Goal: Information Seeking & Learning: Check status

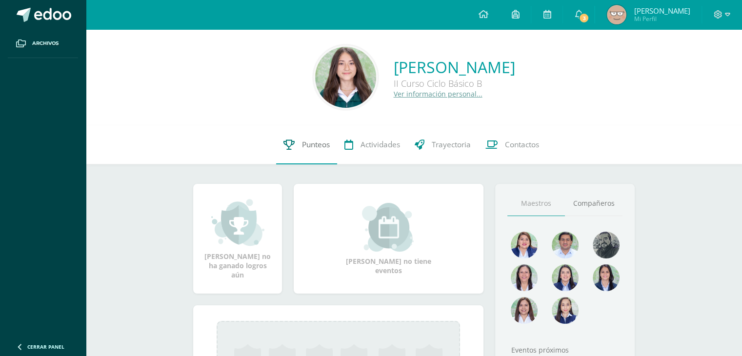
click at [308, 160] on link "Punteos" at bounding box center [306, 144] width 61 height 39
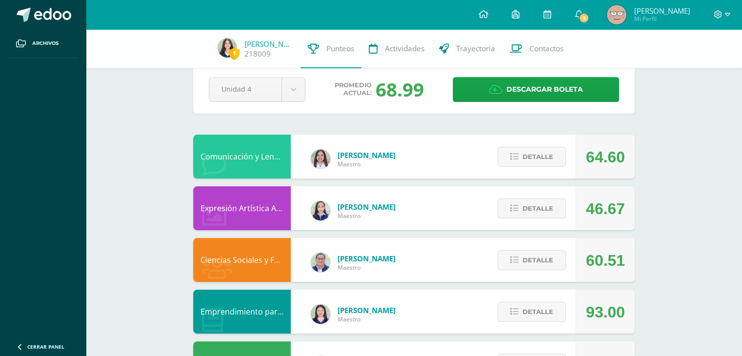
scroll to position [0, 0]
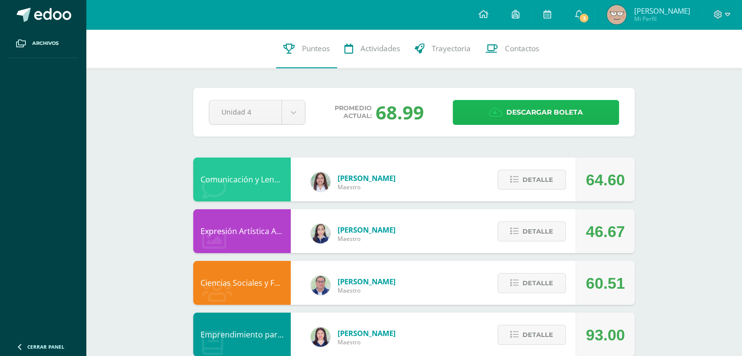
click at [561, 118] on span "Descargar boleta" at bounding box center [544, 113] width 77 height 24
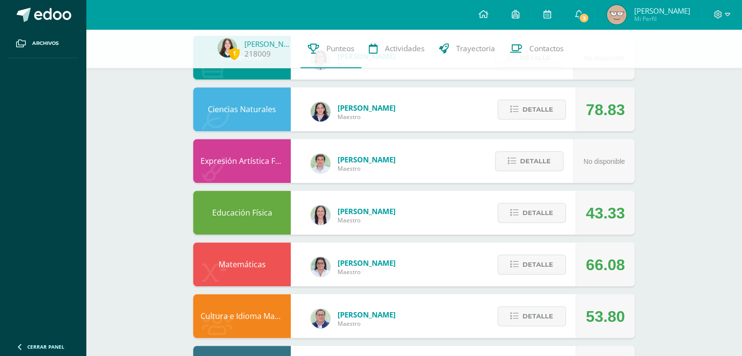
scroll to position [532, 0]
click at [534, 110] on span "Detalle" at bounding box center [538, 109] width 31 height 18
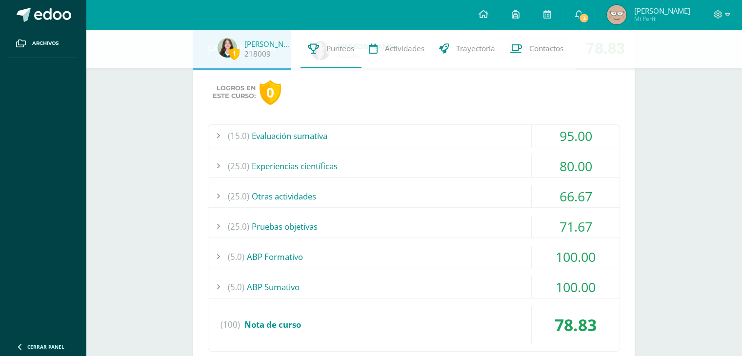
scroll to position [598, 0]
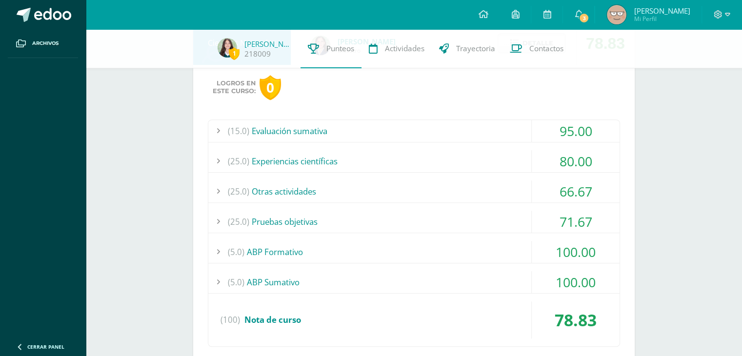
click at [371, 161] on div "(25.0) Experiencias científicas" at bounding box center [413, 161] width 411 height 22
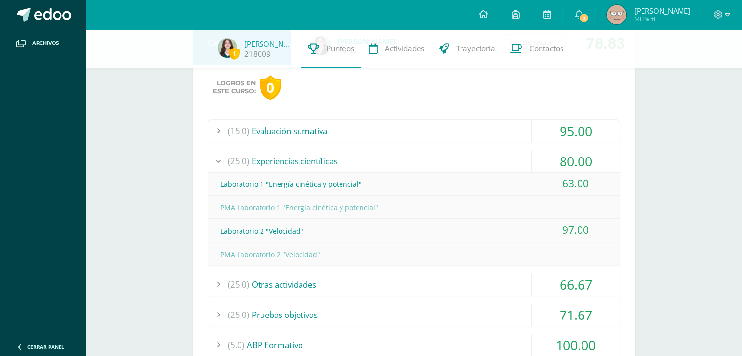
click at [351, 162] on div "(25.0) Experiencias científicas" at bounding box center [413, 161] width 411 height 22
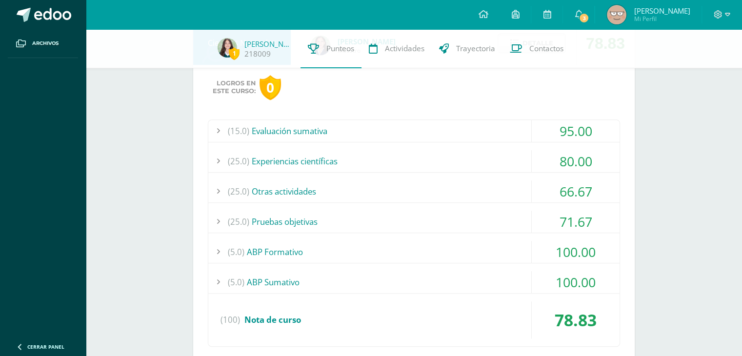
scroll to position [607, 0]
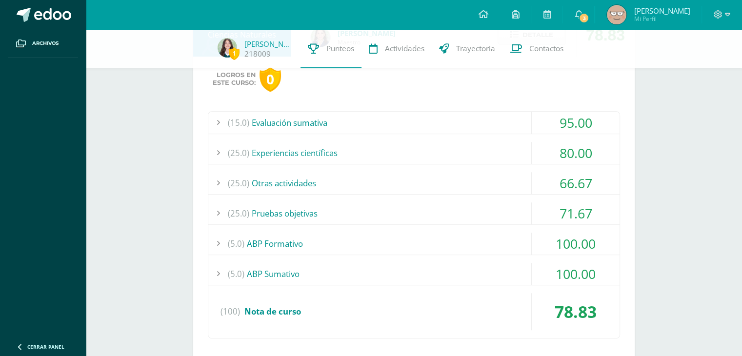
click at [318, 215] on div "(25.0) Pruebas objetivas" at bounding box center [413, 214] width 411 height 22
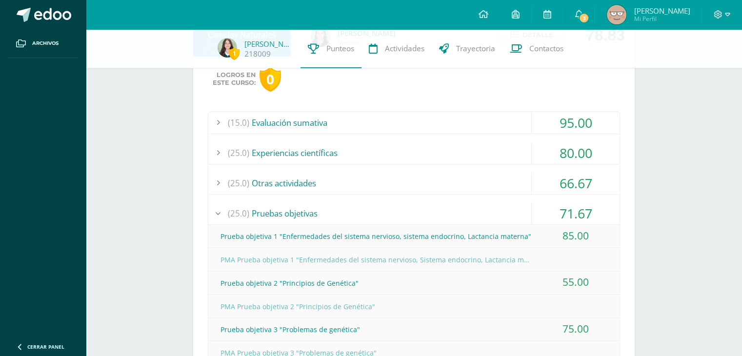
click at [322, 186] on div "(25.0) Otras actividades" at bounding box center [413, 183] width 411 height 22
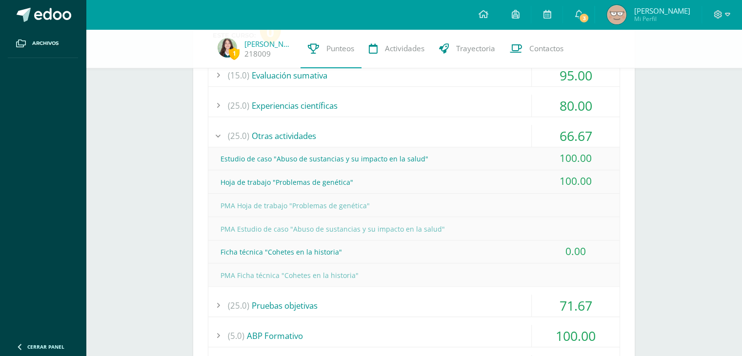
scroll to position [646, 0]
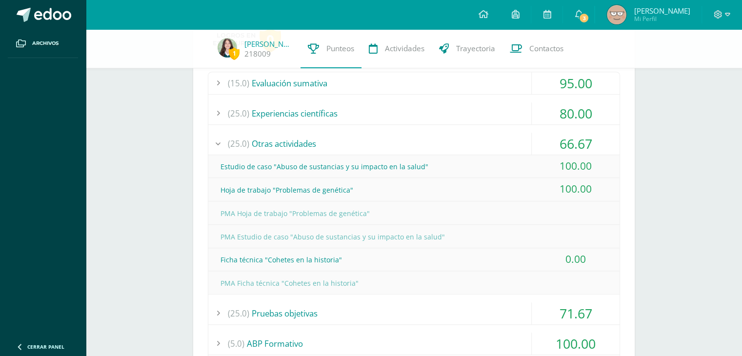
click at [315, 146] on div "(25.0) Otras actividades" at bounding box center [413, 144] width 411 height 22
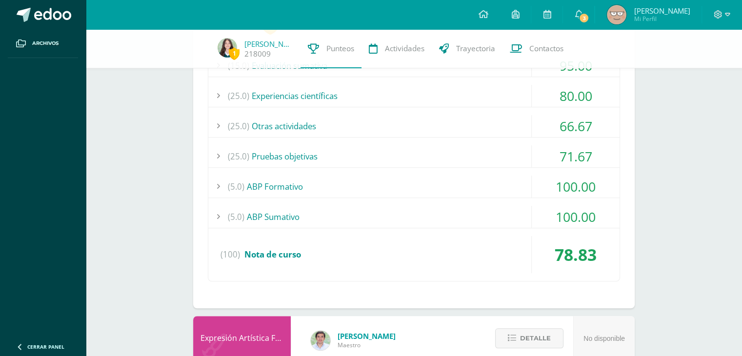
scroll to position [624, 0]
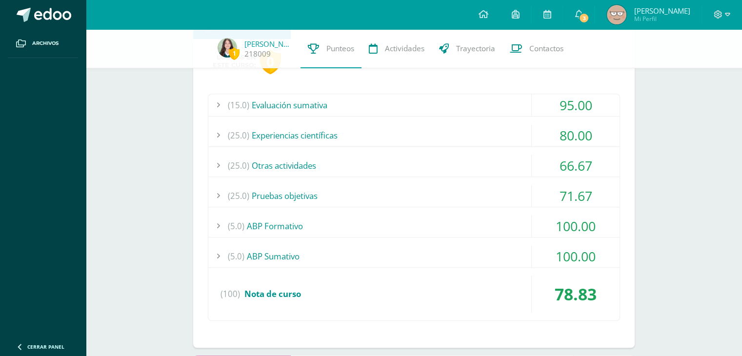
click at [322, 137] on div "(25.0) Experiencias científicas" at bounding box center [413, 135] width 411 height 22
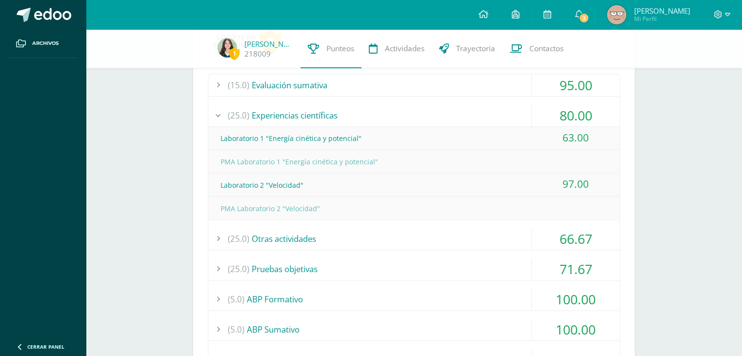
scroll to position [644, 0]
click at [297, 112] on div "(25.0) Experiencias científicas" at bounding box center [413, 116] width 411 height 22
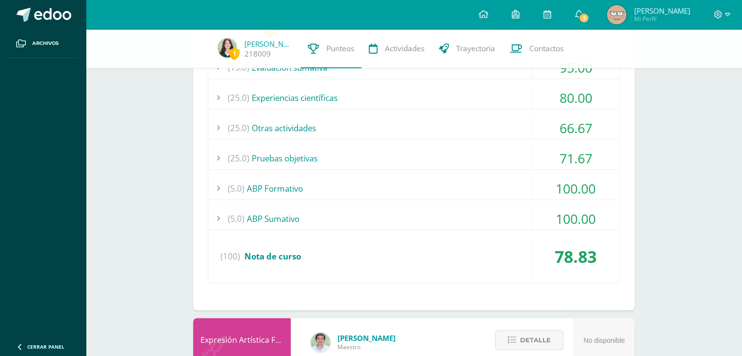
scroll to position [663, 0]
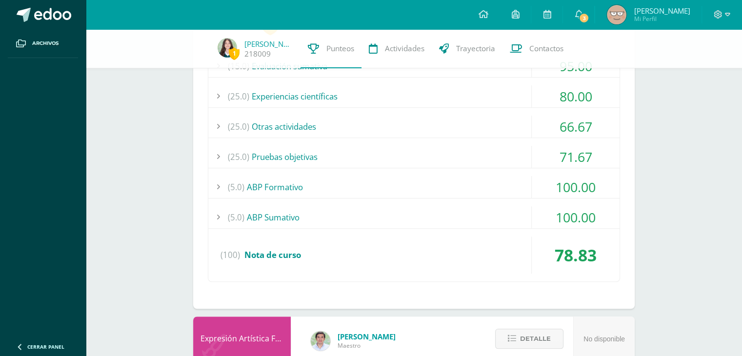
click at [276, 237] on div "(100) Nota de curso" at bounding box center [413, 255] width 411 height 37
click at [276, 203] on div "(15.0) Evaluación sumativa 95.00 Evaluación sumativa - Enfermedades genéticas "…" at bounding box center [414, 168] width 412 height 227
click at [282, 183] on div "(5.0) ABP Formativo" at bounding box center [413, 187] width 411 height 22
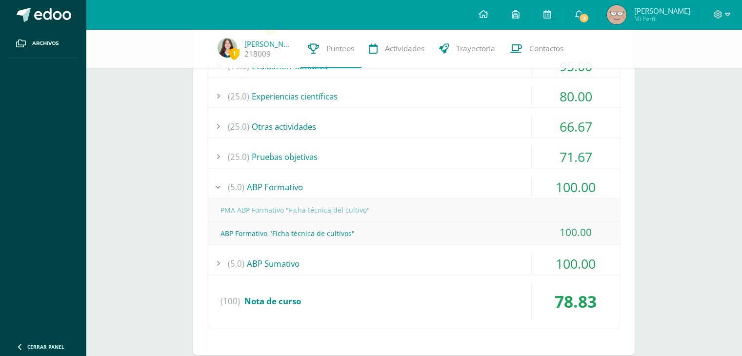
click at [284, 185] on div "(5.0) ABP Formativo" at bounding box center [413, 187] width 411 height 22
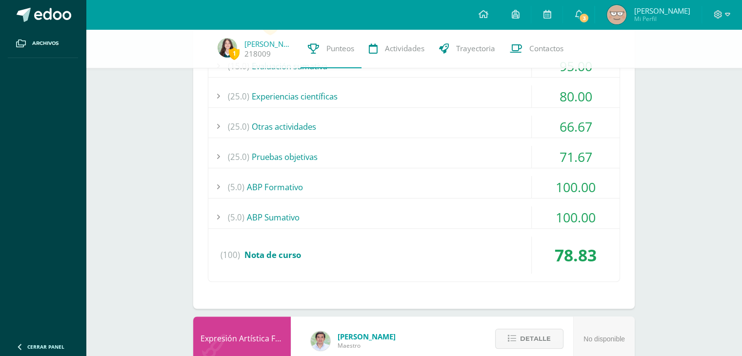
click at [297, 160] on div "(25.0) Pruebas objetivas" at bounding box center [413, 157] width 411 height 22
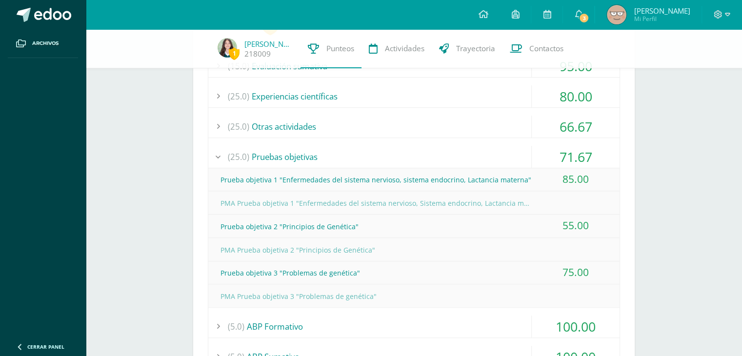
click at [296, 157] on div "(25.0) Pruebas objetivas" at bounding box center [413, 157] width 411 height 22
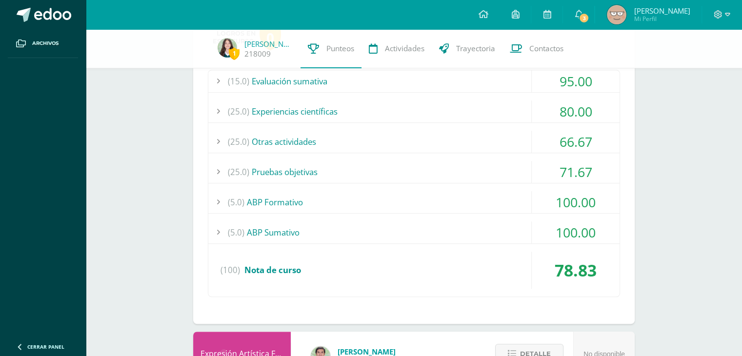
scroll to position [648, 0]
click at [289, 120] on div "(25.0) Experiencias científicas" at bounding box center [413, 112] width 411 height 22
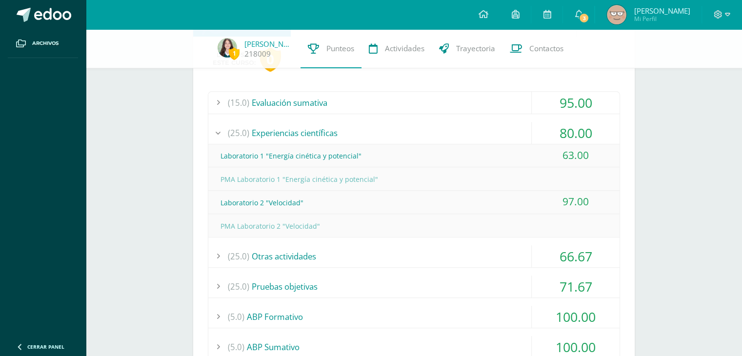
scroll to position [616, 0]
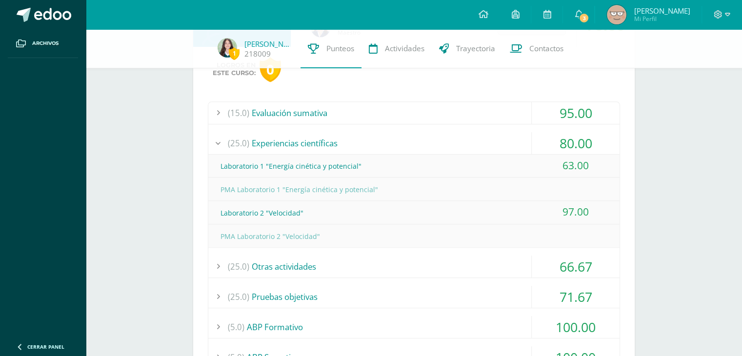
click at [303, 138] on div "(25.0) Experiencias científicas" at bounding box center [413, 143] width 411 height 22
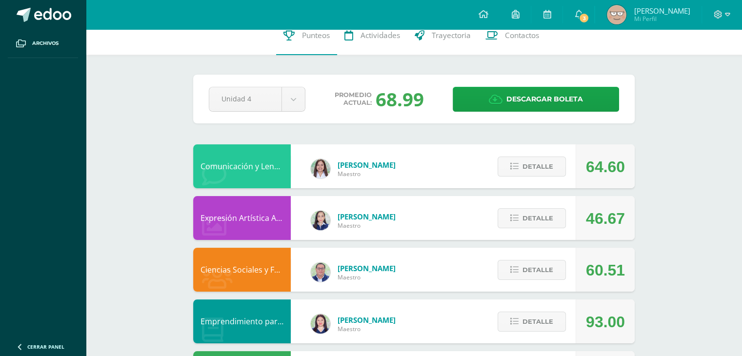
scroll to position [0, 0]
